Goal: Information Seeking & Learning: Learn about a topic

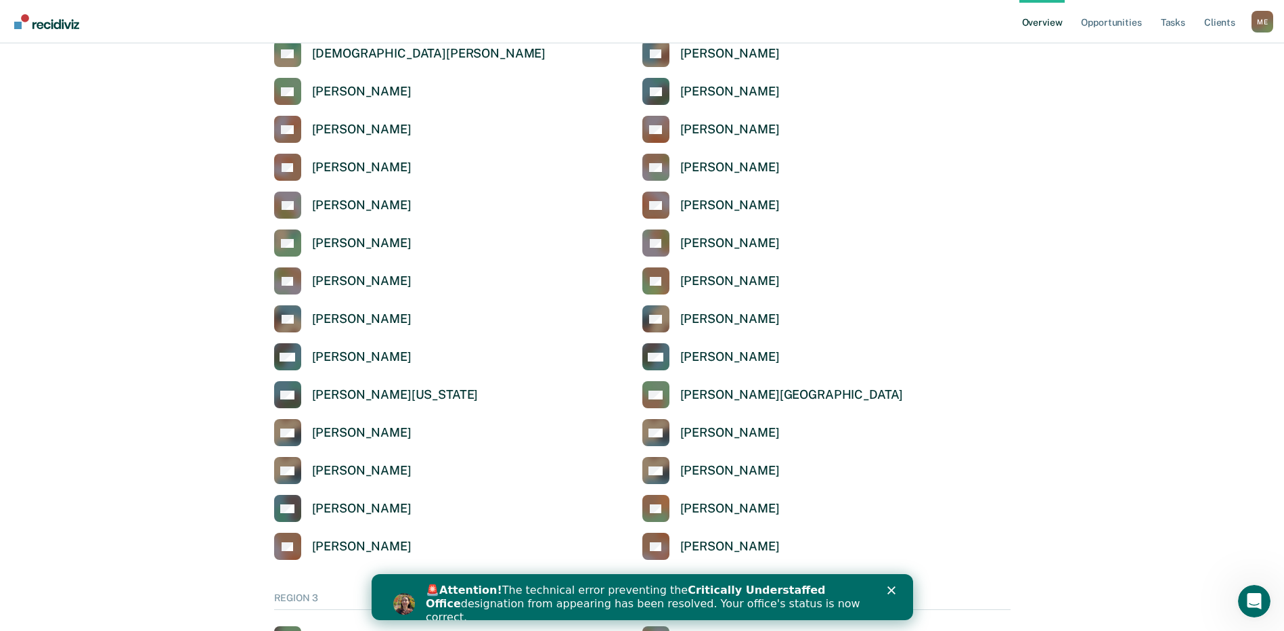
scroll to position [1692, 0]
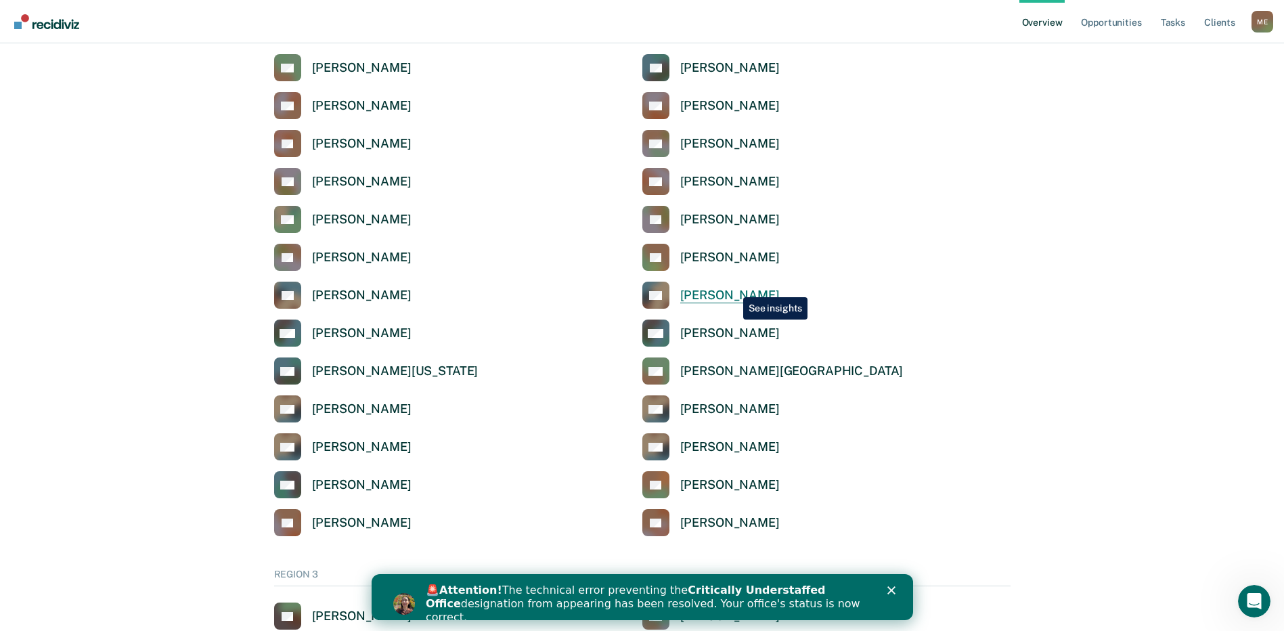
click at [733, 287] on link "KV [PERSON_NAME]" at bounding box center [710, 295] width 137 height 27
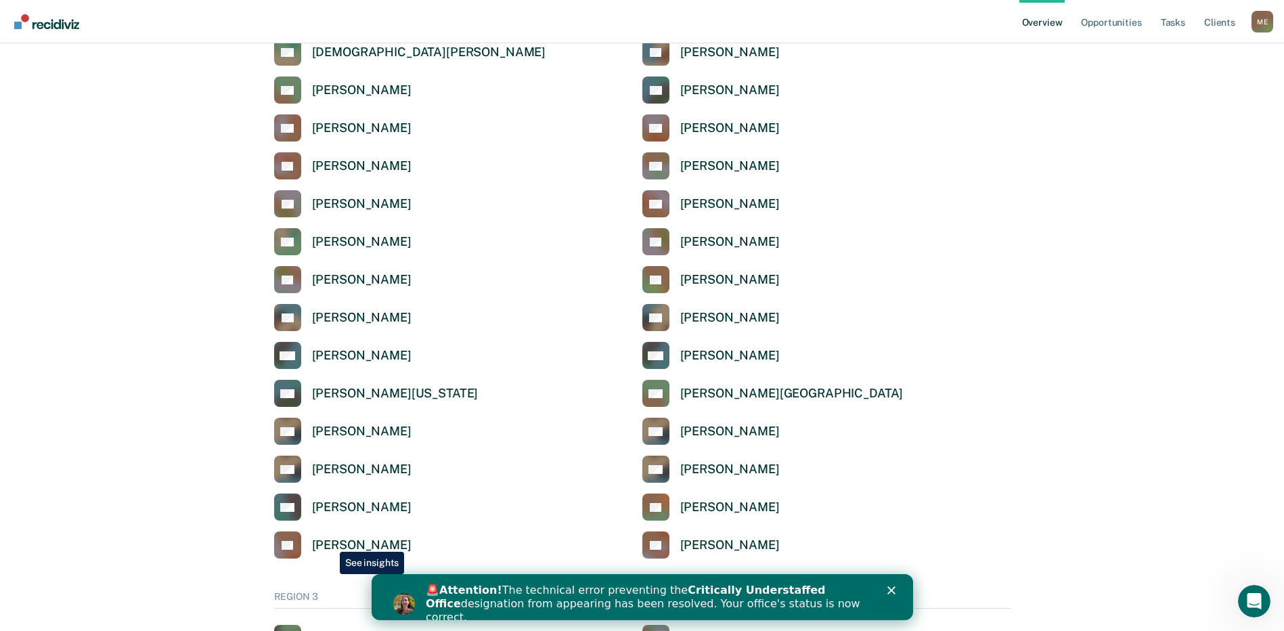
scroll to position [1692, 0]
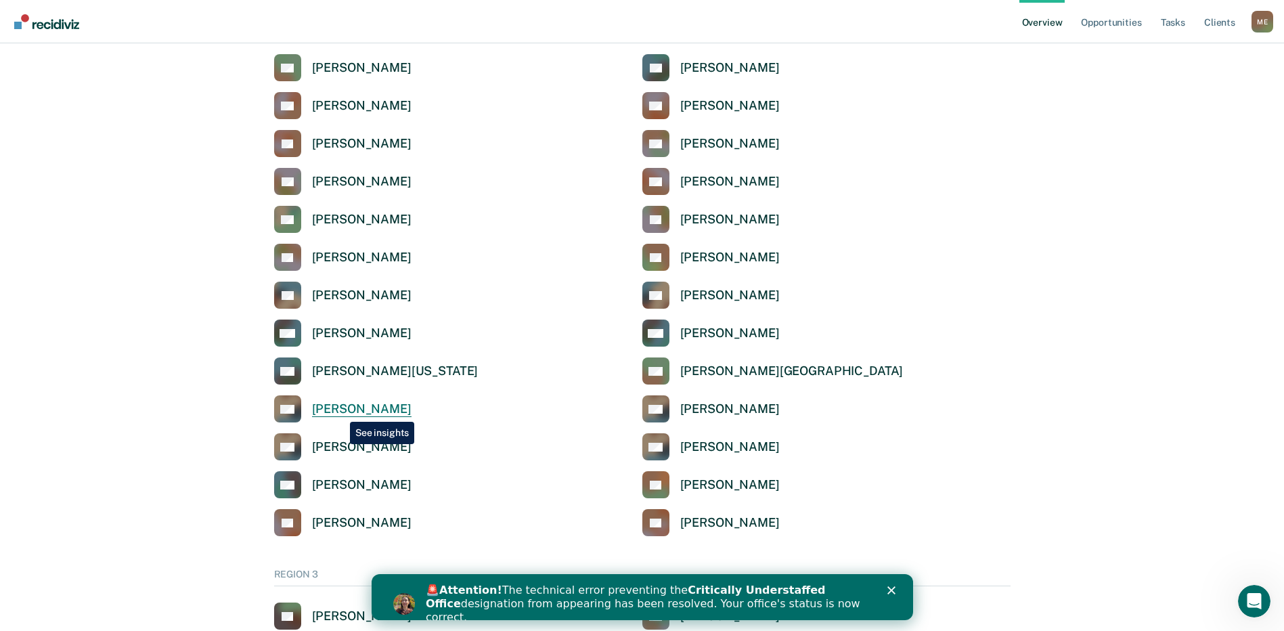
click at [340, 411] on div "[PERSON_NAME]" at bounding box center [361, 409] width 99 height 16
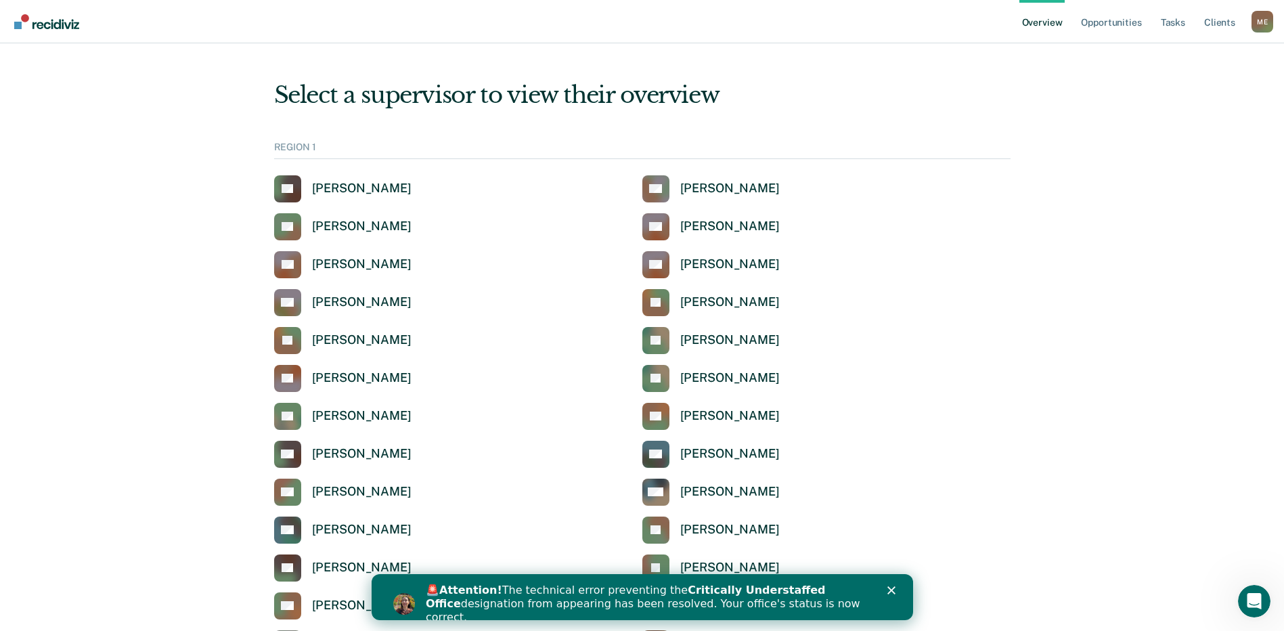
scroll to position [1692, 0]
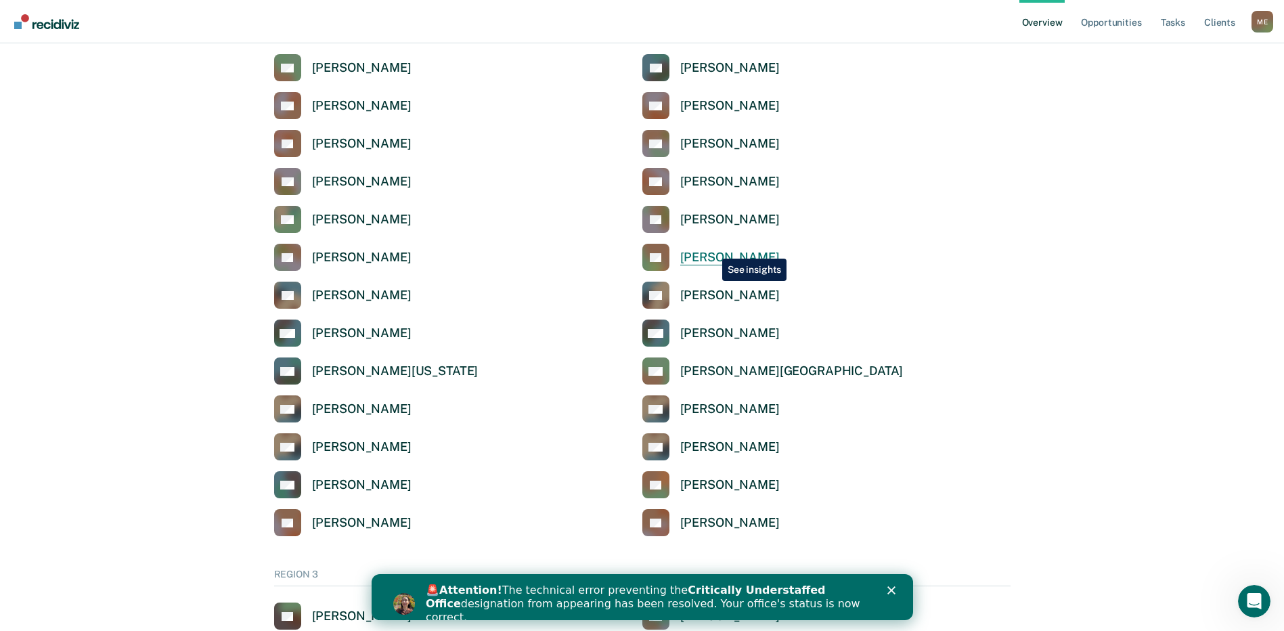
click at [712, 248] on link "KT [PERSON_NAME]" at bounding box center [710, 257] width 137 height 27
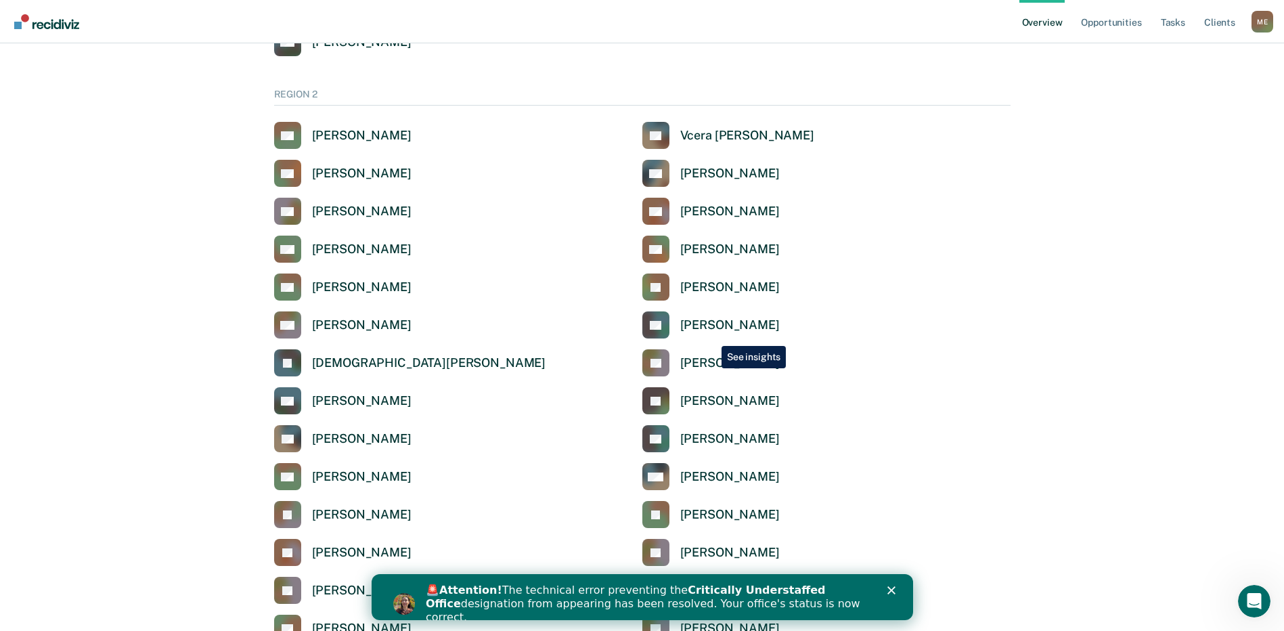
scroll to position [880, 0]
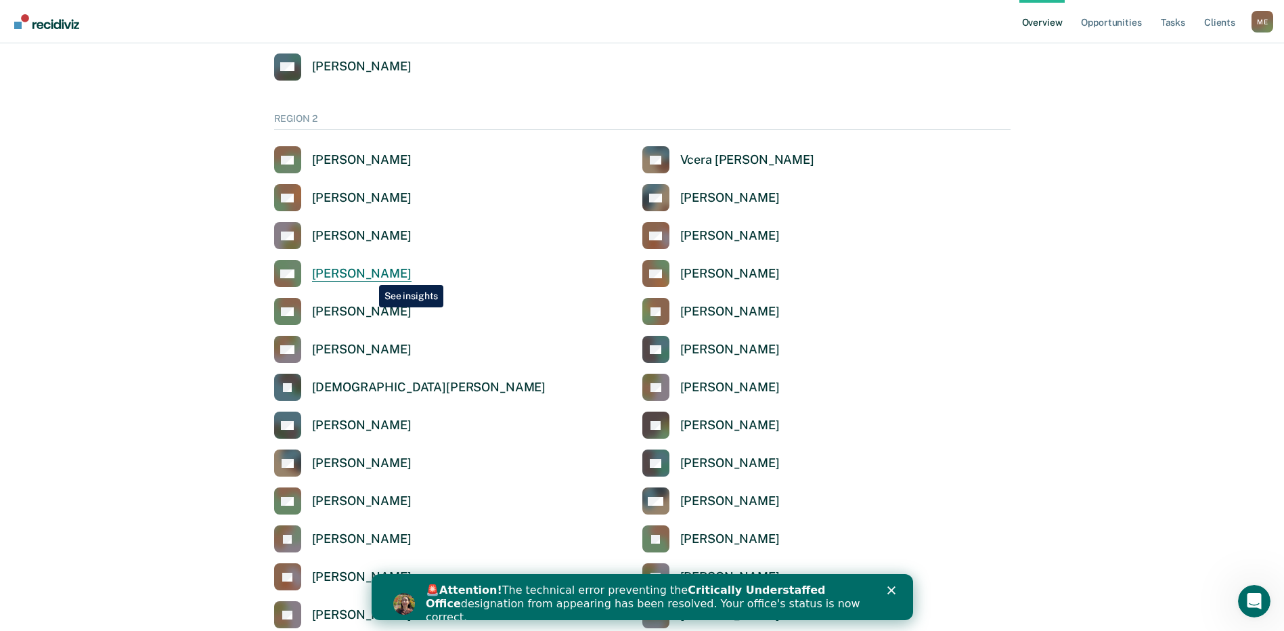
click at [369, 275] on div "[PERSON_NAME]" at bounding box center [361, 274] width 99 height 16
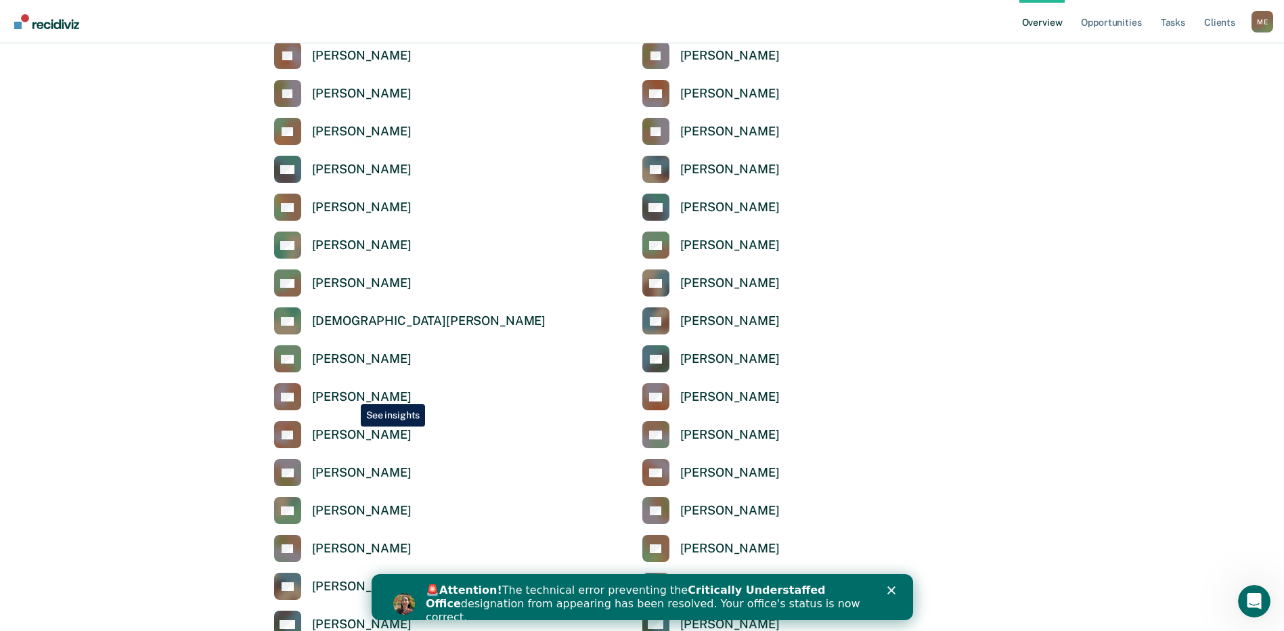
scroll to position [1421, 0]
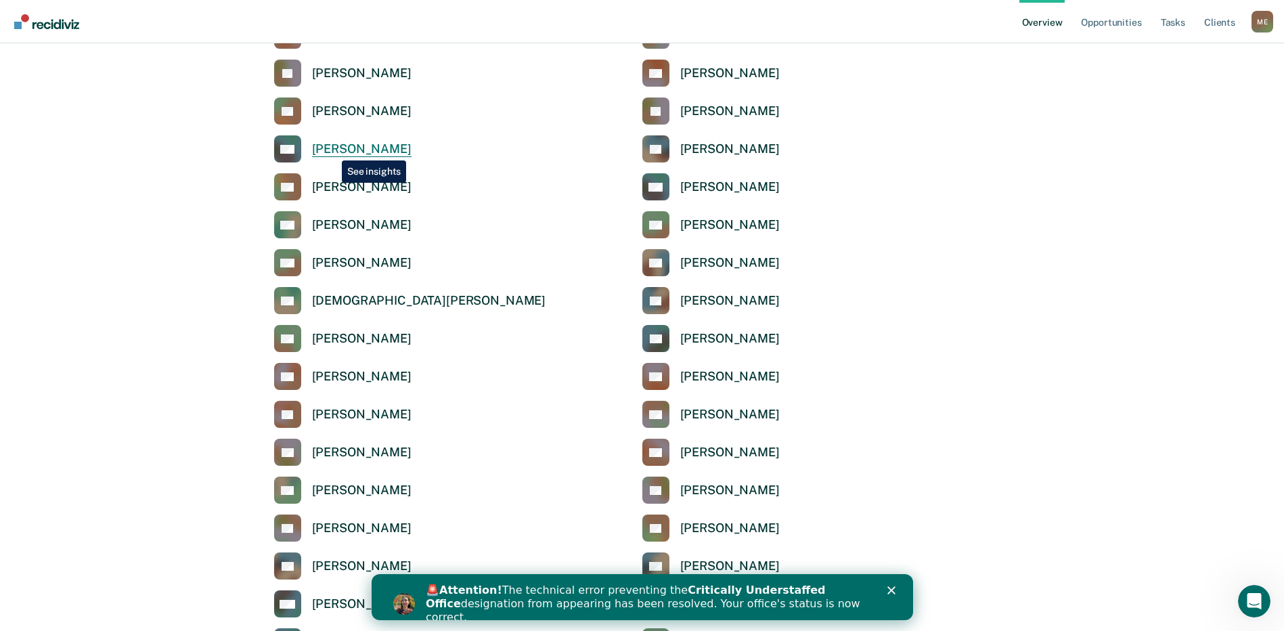
click at [332, 150] on div "[PERSON_NAME]" at bounding box center [361, 149] width 99 height 16
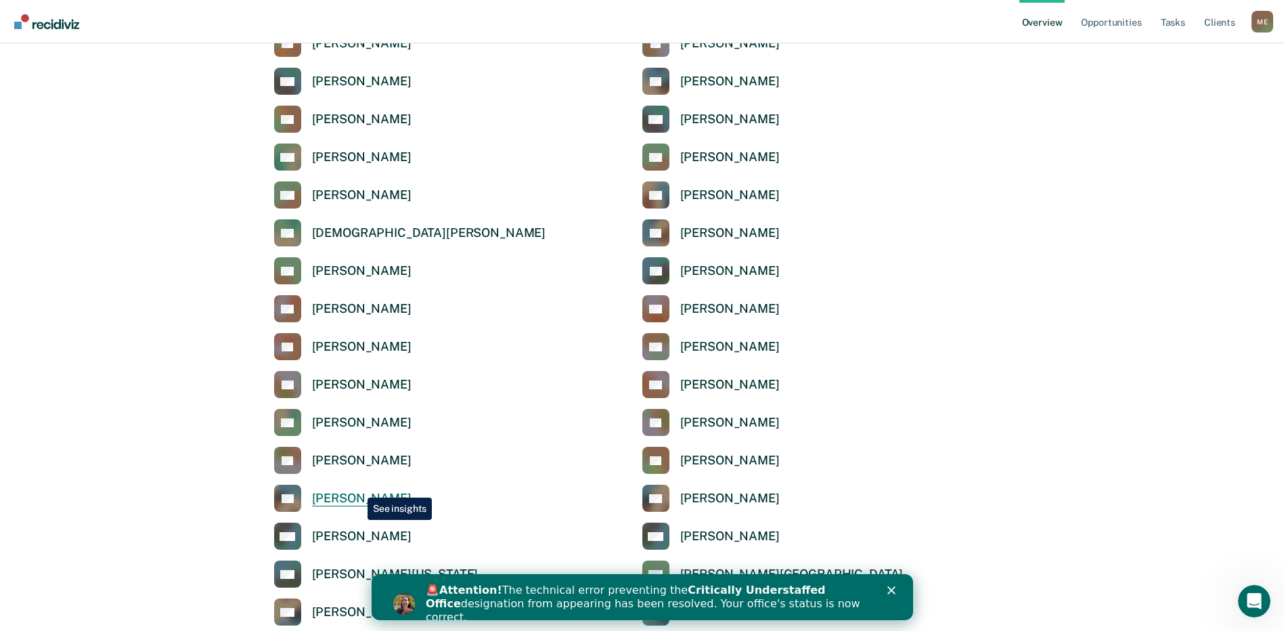
click at [357, 491] on div "[PERSON_NAME]" at bounding box center [361, 499] width 99 height 16
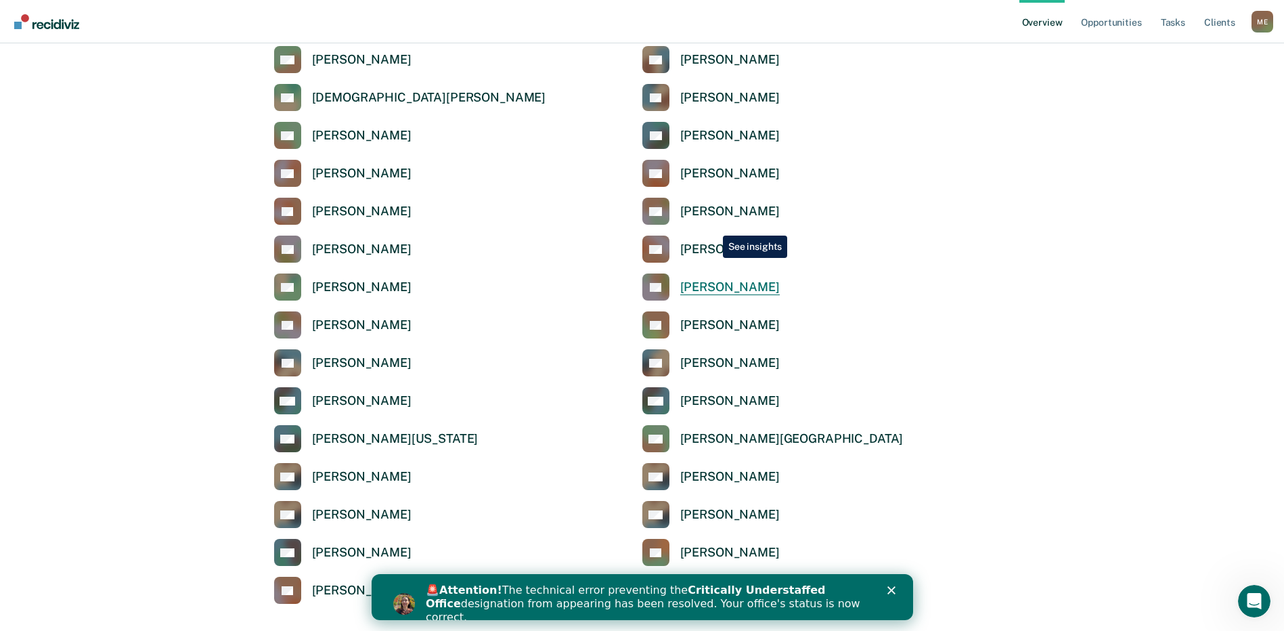
scroll to position [1556, 0]
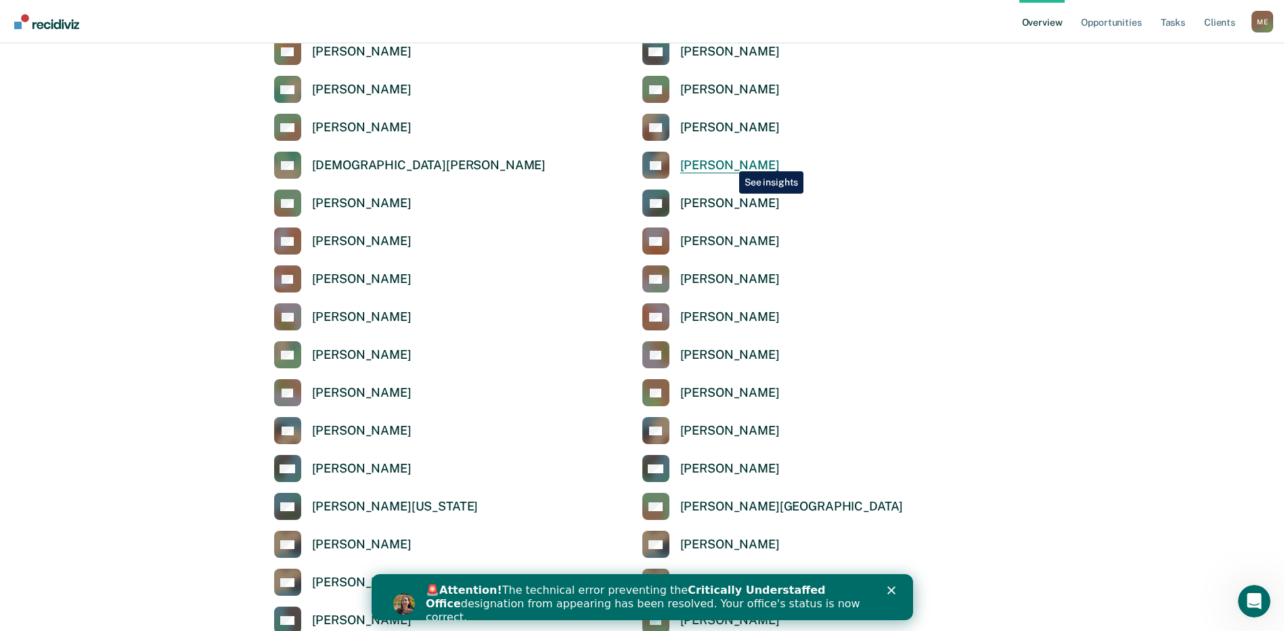
click at [729, 161] on div "[PERSON_NAME]" at bounding box center [729, 166] width 99 height 16
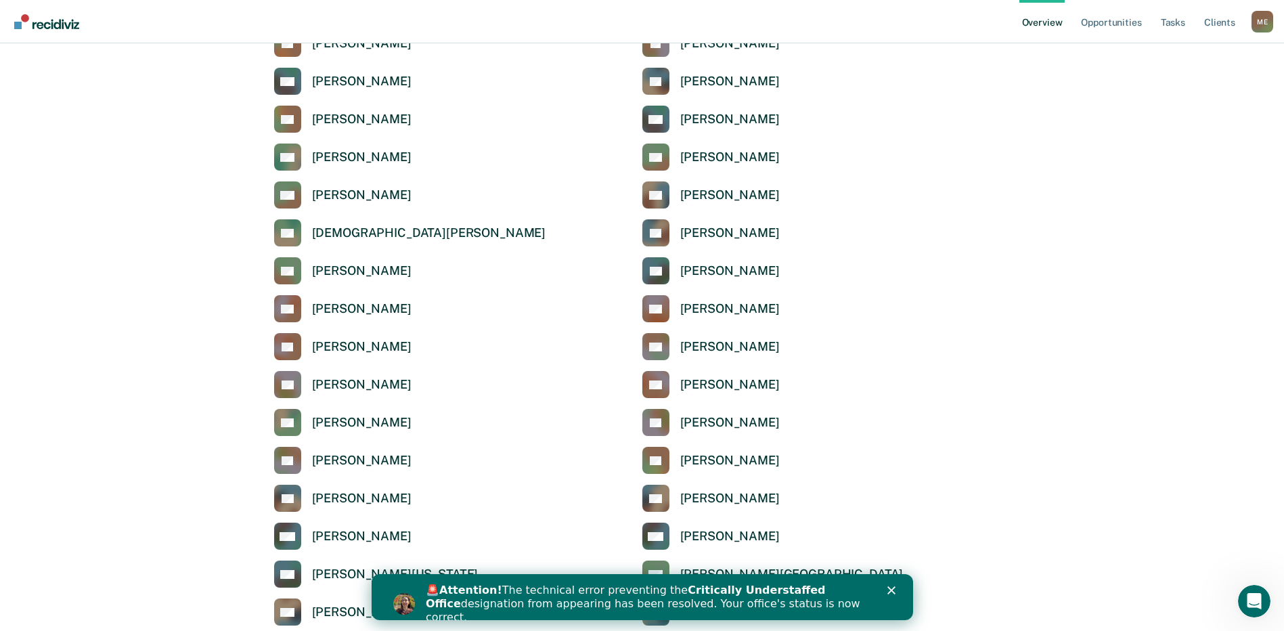
scroll to position [1421, 0]
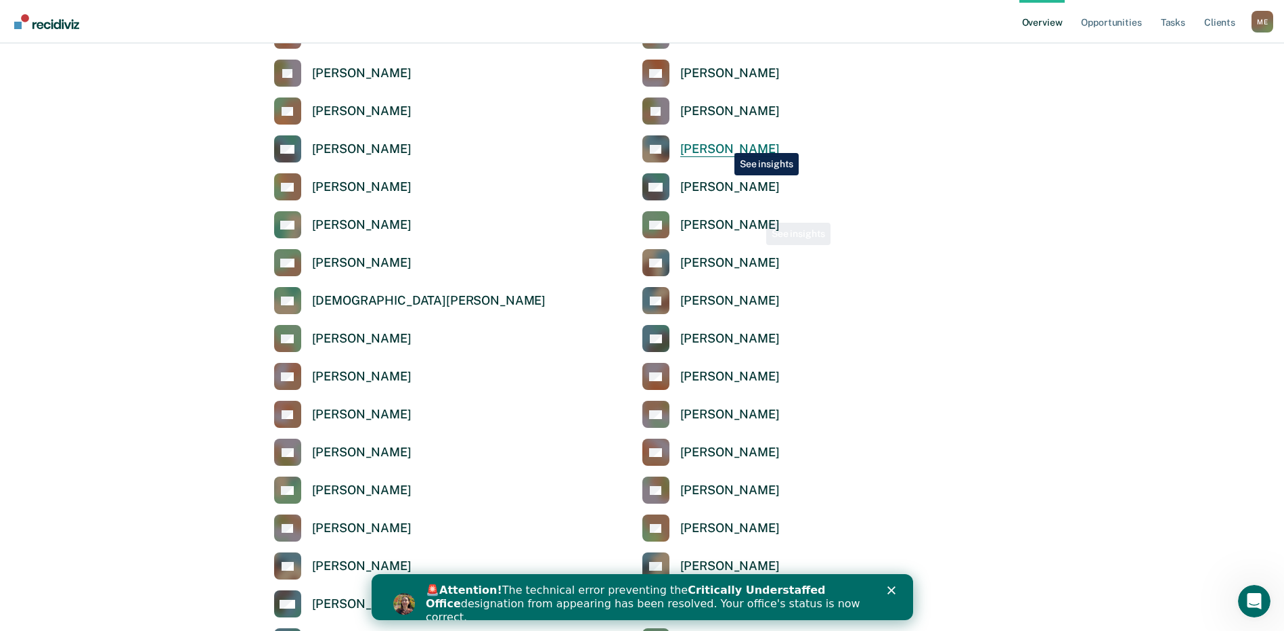
click at [724, 139] on link "[PERSON_NAME]" at bounding box center [710, 148] width 137 height 27
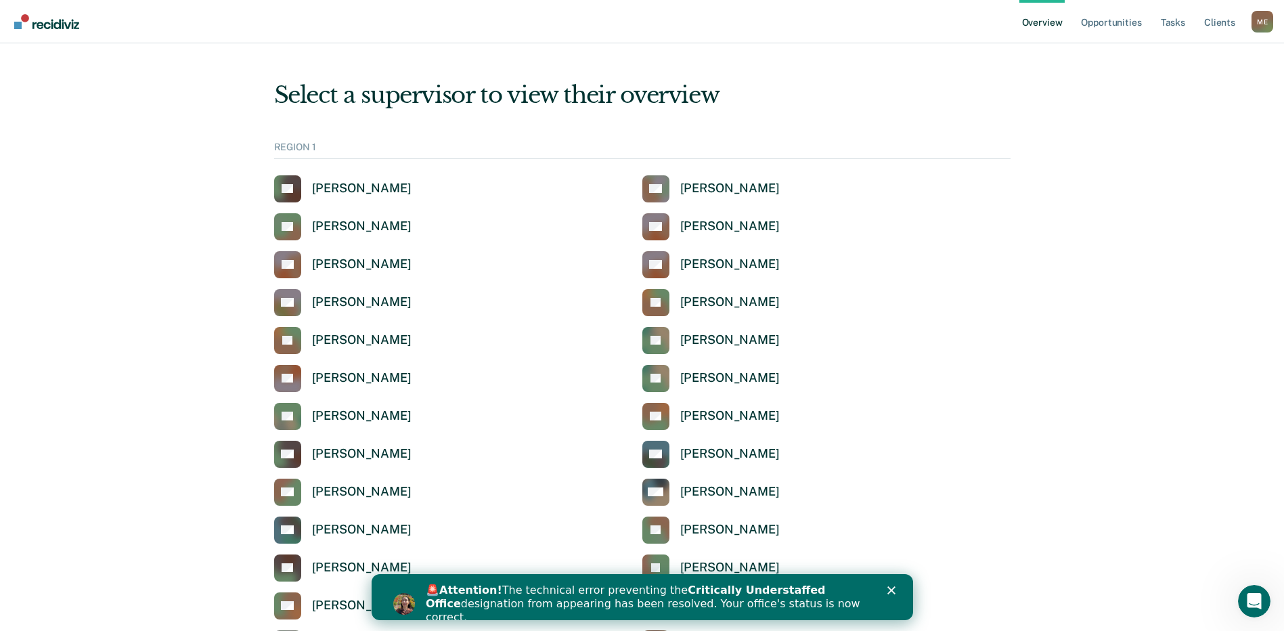
scroll to position [1421, 0]
